Goal: Information Seeking & Learning: Learn about a topic

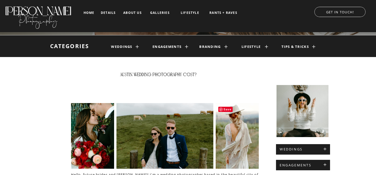
scroll to position [65, 0]
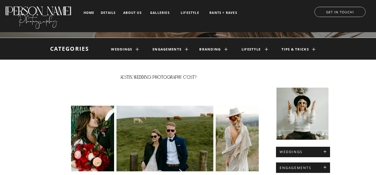
click at [123, 49] on h1 "weddings" at bounding box center [122, 49] width 22 height 4
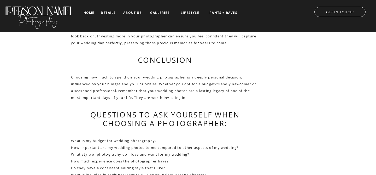
scroll to position [776, 0]
